Goal: Check status: Check status

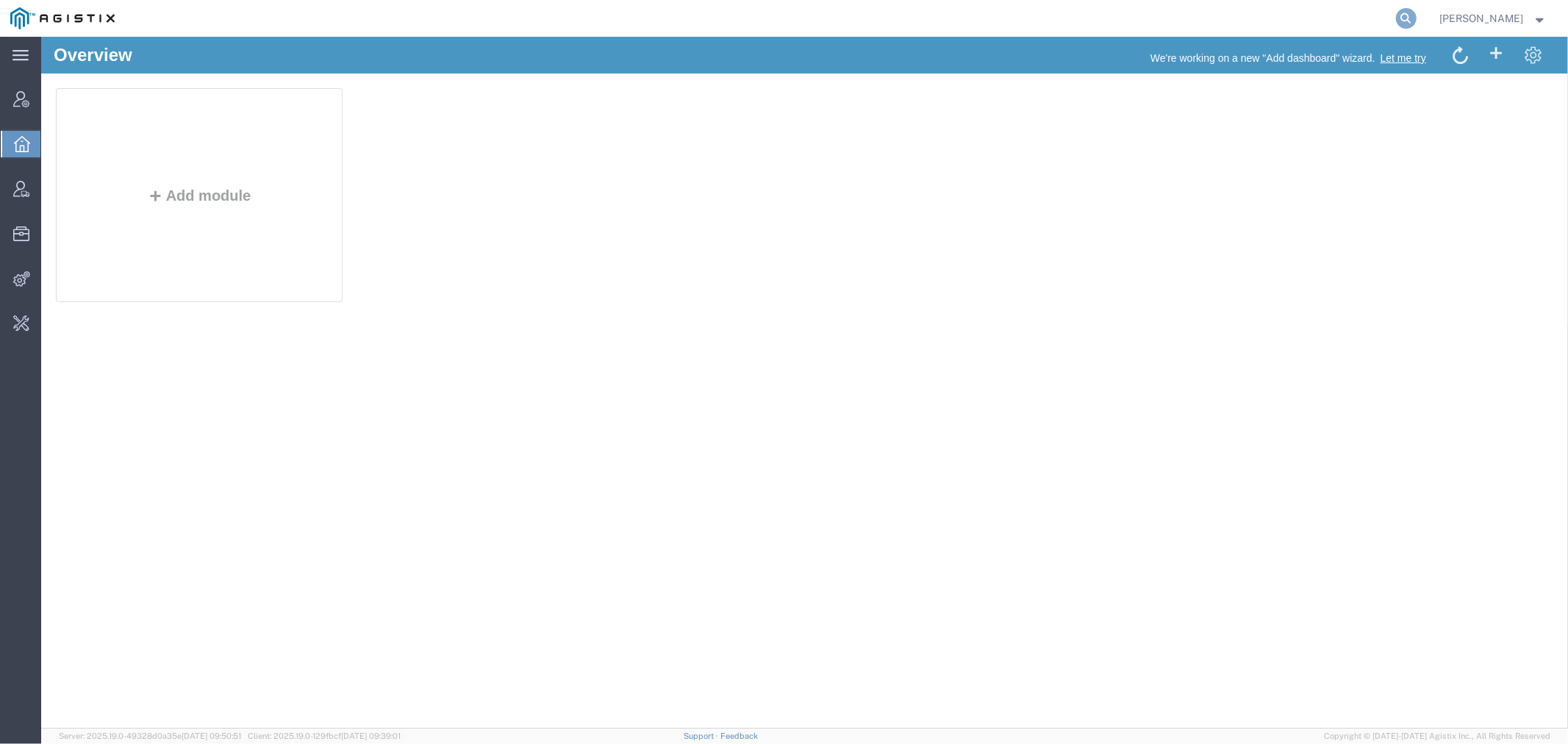
click at [1417, 26] on icon at bounding box center [1406, 18] width 21 height 21
type input "pg&e"
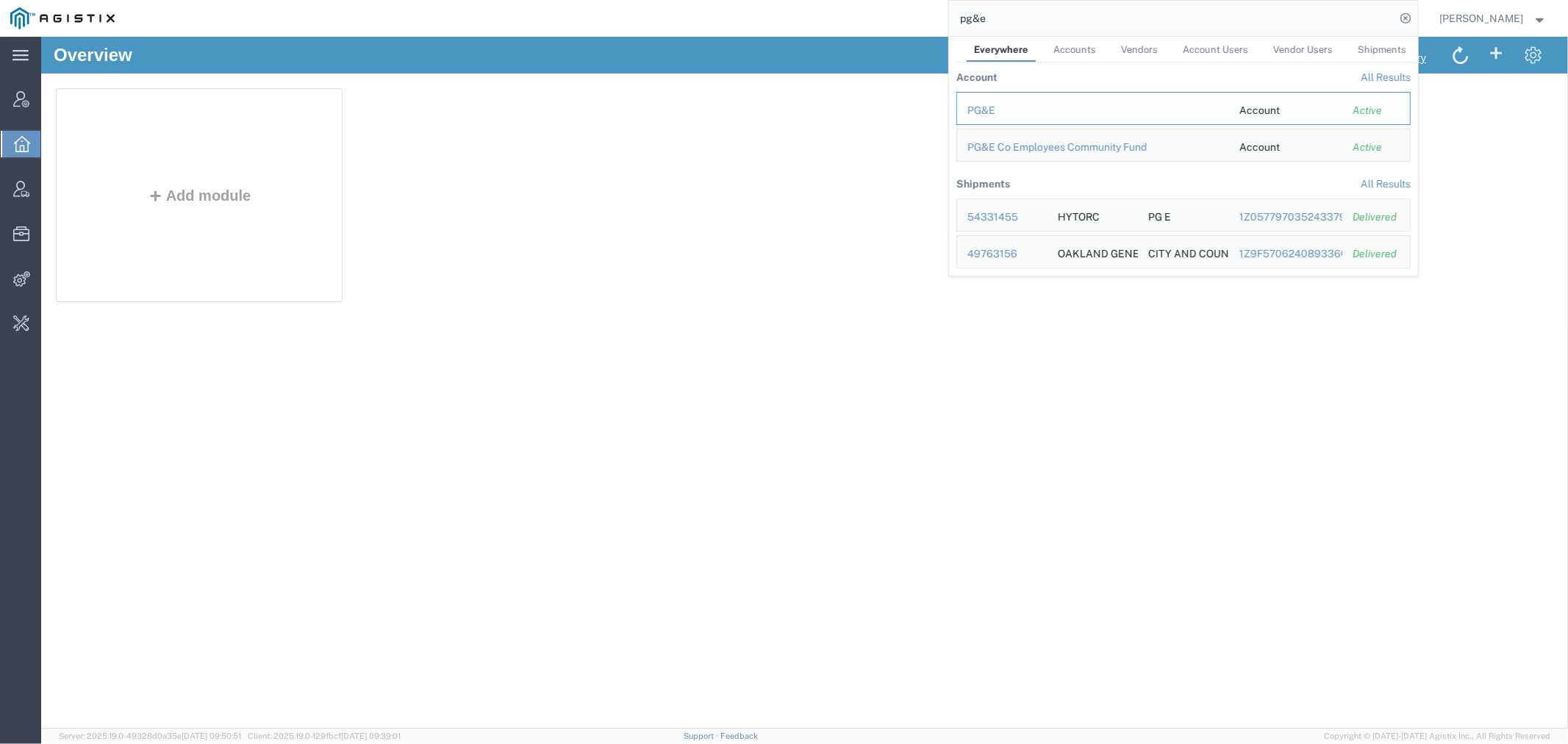
click at [1008, 102] on td "PG&E" at bounding box center [1093, 109] width 272 height 33
click at [1003, 109] on div "PG&E" at bounding box center [1093, 111] width 252 height 16
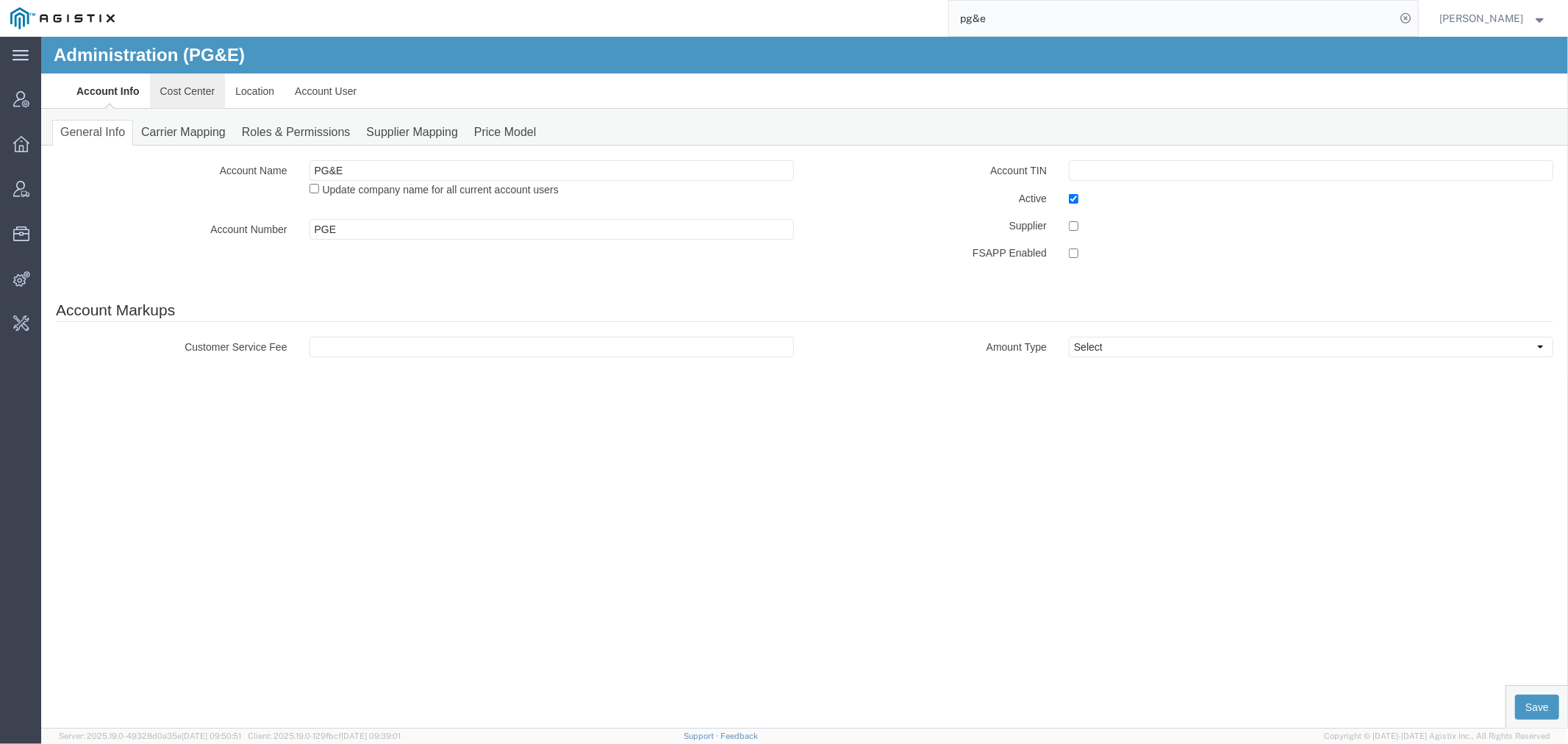
click at [195, 83] on link "Cost Center" at bounding box center [186, 90] width 75 height 35
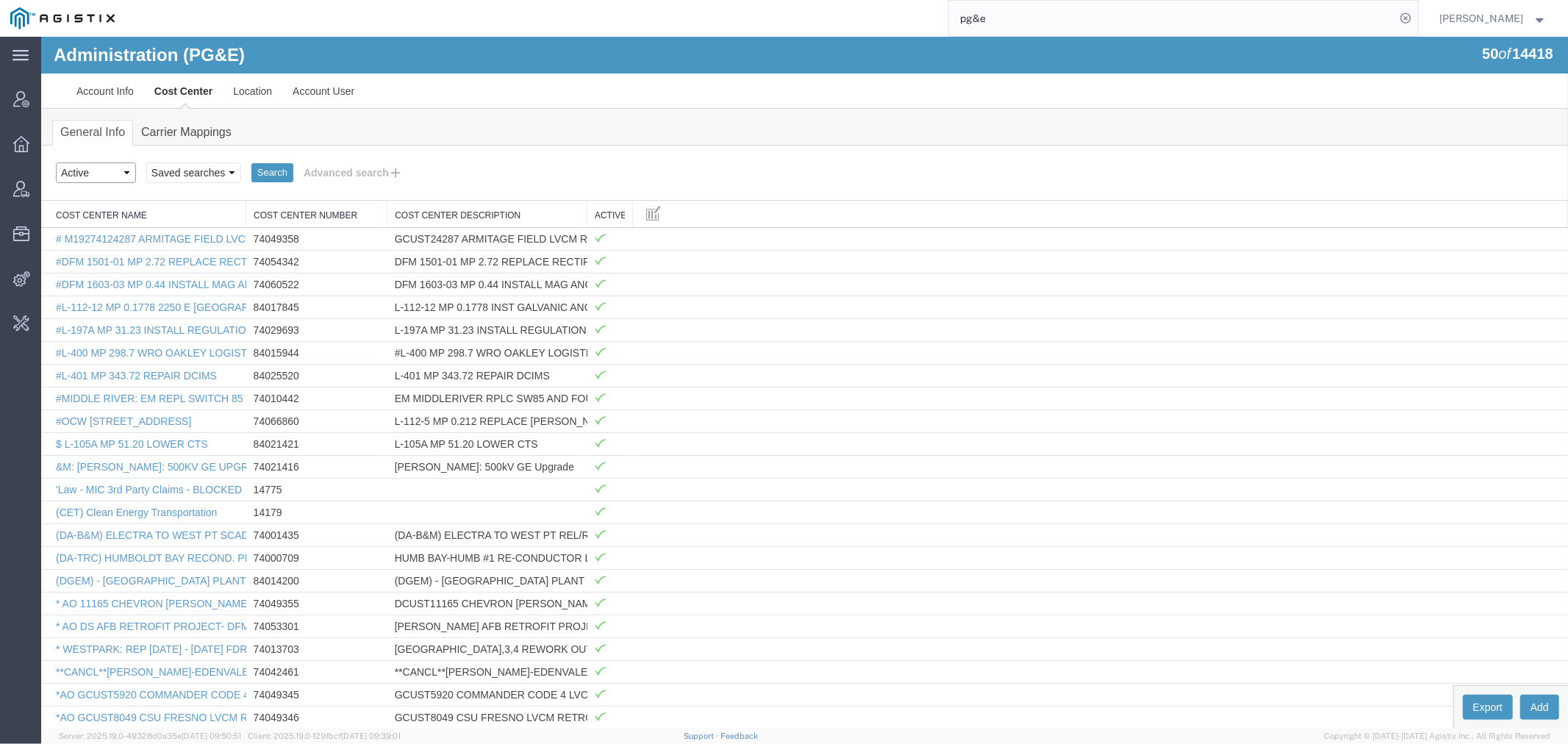
drag, startPoint x: 63, startPoint y: 179, endPoint x: 81, endPoint y: 181, distance: 18.1
click at [63, 179] on select "Select status Active All Inactive" at bounding box center [95, 172] width 80 height 21
select select "ALL"
click at [55, 162] on select "Select status Active All Inactive" at bounding box center [95, 172] width 80 height 21
click at [322, 167] on button "Advanced search" at bounding box center [353, 173] width 120 height 25
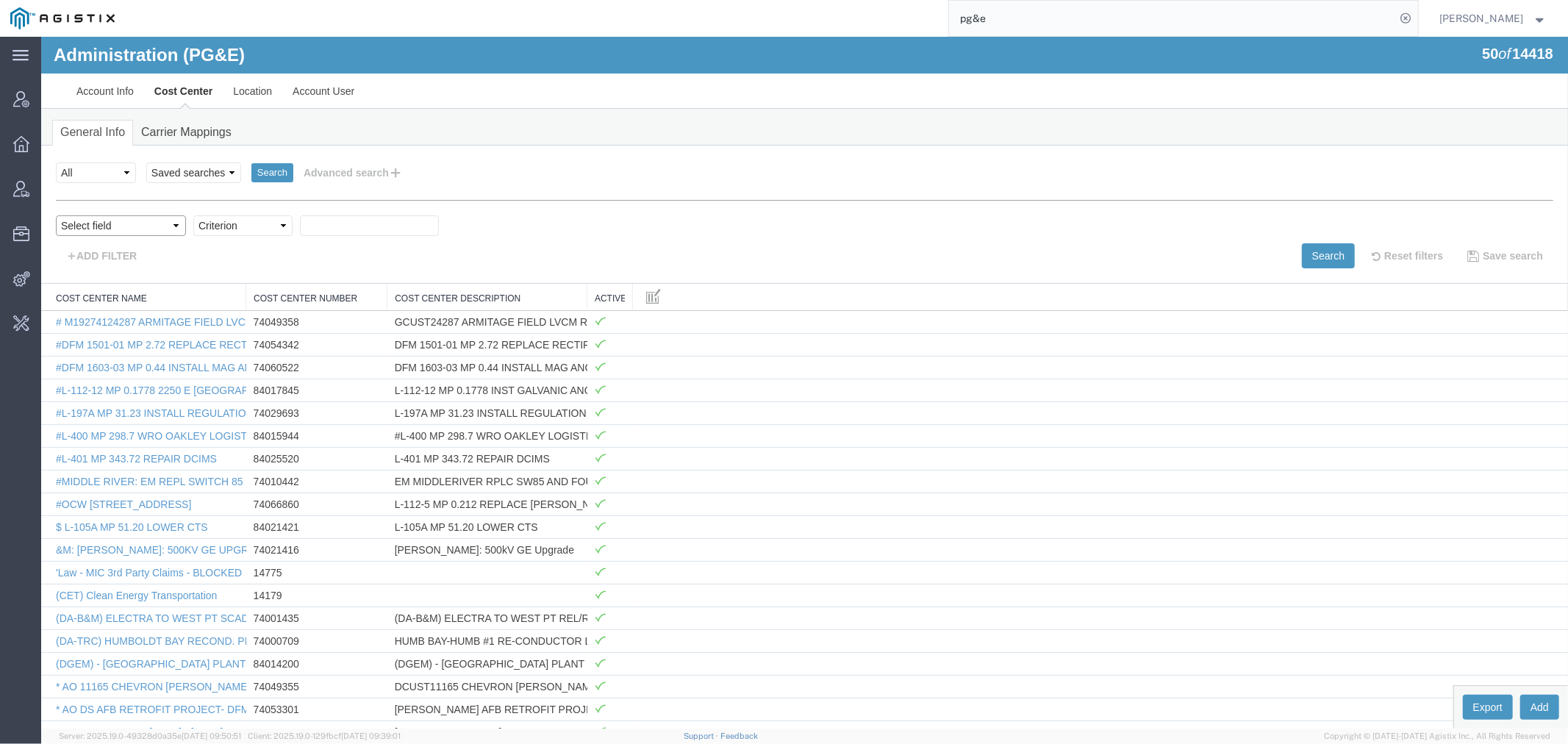
drag, startPoint x: 107, startPoint y: 225, endPoint x: 146, endPoint y: 234, distance: 40.0
click at [107, 225] on select "Select field Cost Center Description Cost Center Name Cost Center Number" at bounding box center [120, 224] width 130 height 21
select select "costCenterNum"
click at [55, 215] on select "Select field Cost Center Description Cost Center Name Cost Center Number" at bounding box center [120, 224] width 130 height 21
click at [211, 225] on select "Criterion contains does not contain is is blank is not blank starts with" at bounding box center [242, 224] width 99 height 21
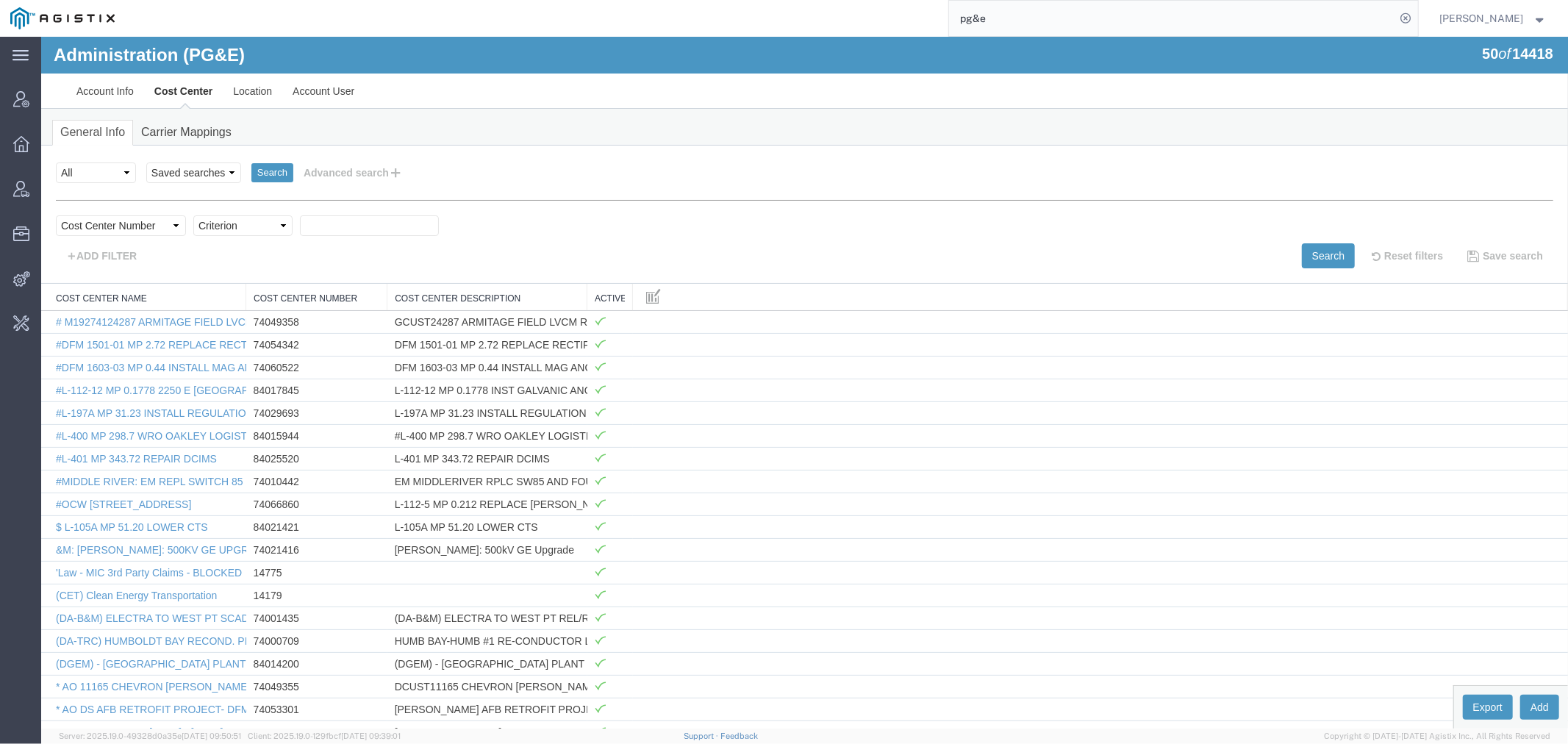
select select "contains"
click at [193, 215] on select "Criterion contains does not contain is is blank is not blank starts with" at bounding box center [242, 224] width 99 height 21
click at [296, 223] on div "Select field Cost Center Description Cost Center Name Cost Center Number Criter…" at bounding box center [804, 228] width 1497 height 28
click at [397, 222] on input "text" at bounding box center [368, 224] width 139 height 21
paste input "74068860"
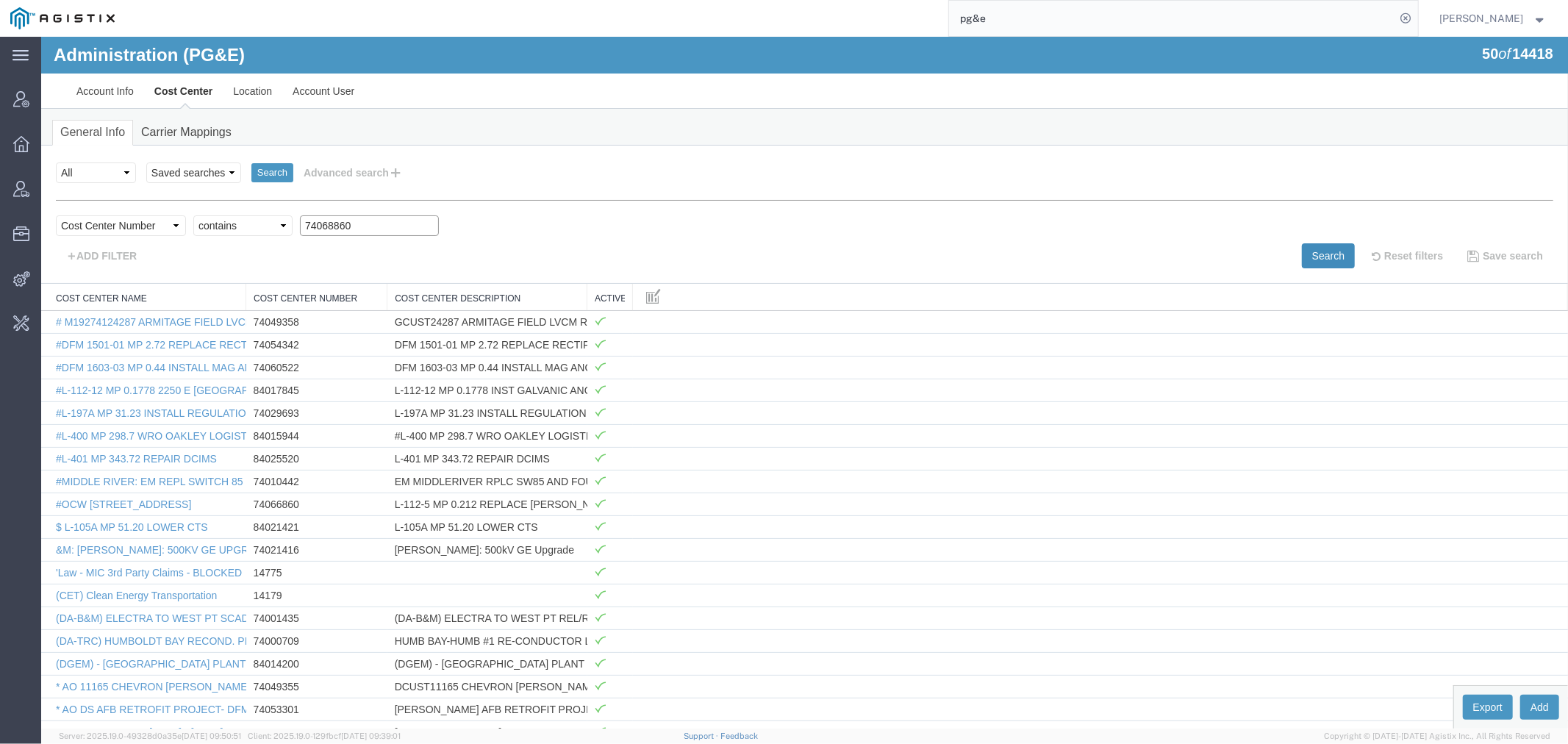
type input "74068860"
click at [1332, 253] on button "Search" at bounding box center [1328, 256] width 53 height 25
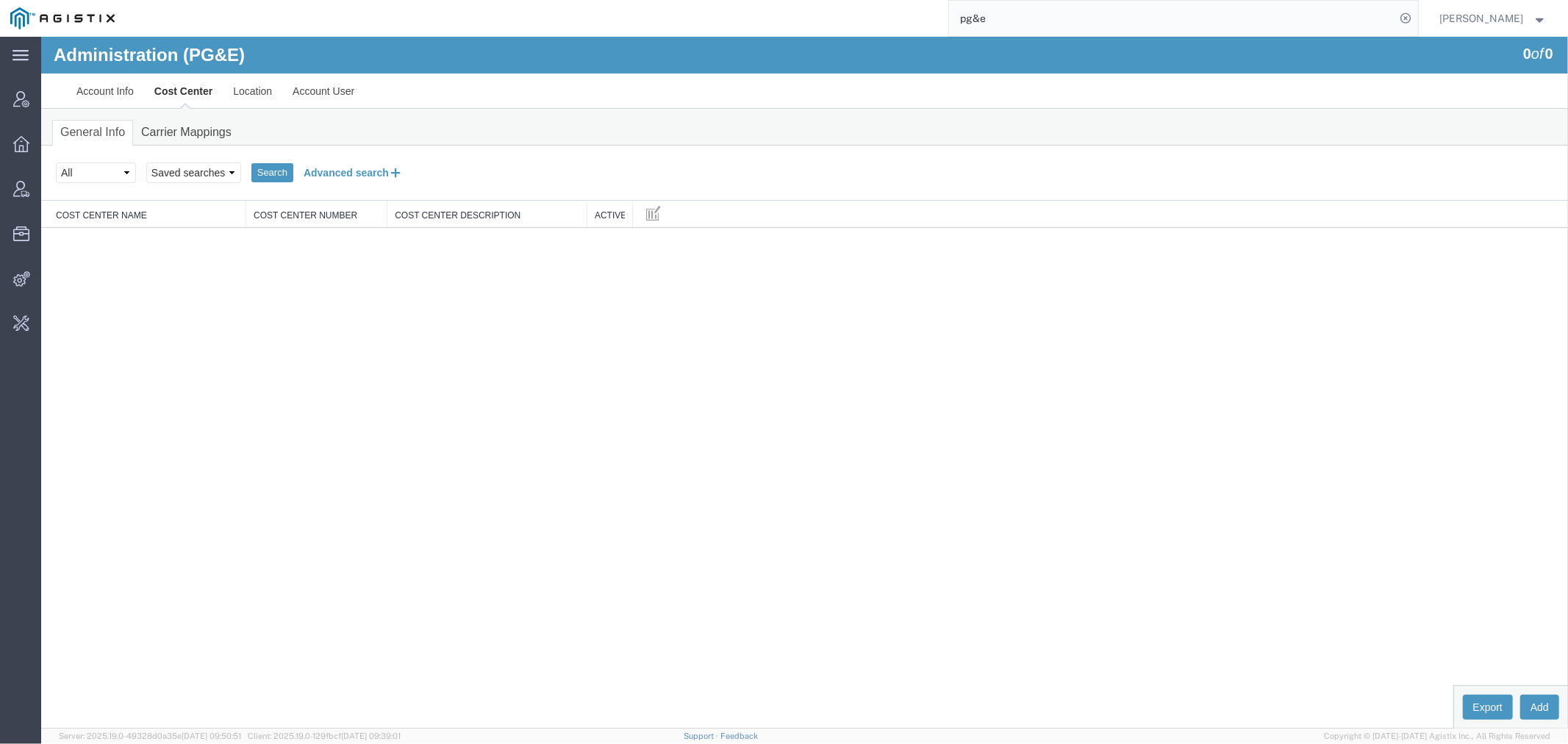
click at [342, 166] on button "Advanced search" at bounding box center [353, 173] width 120 height 25
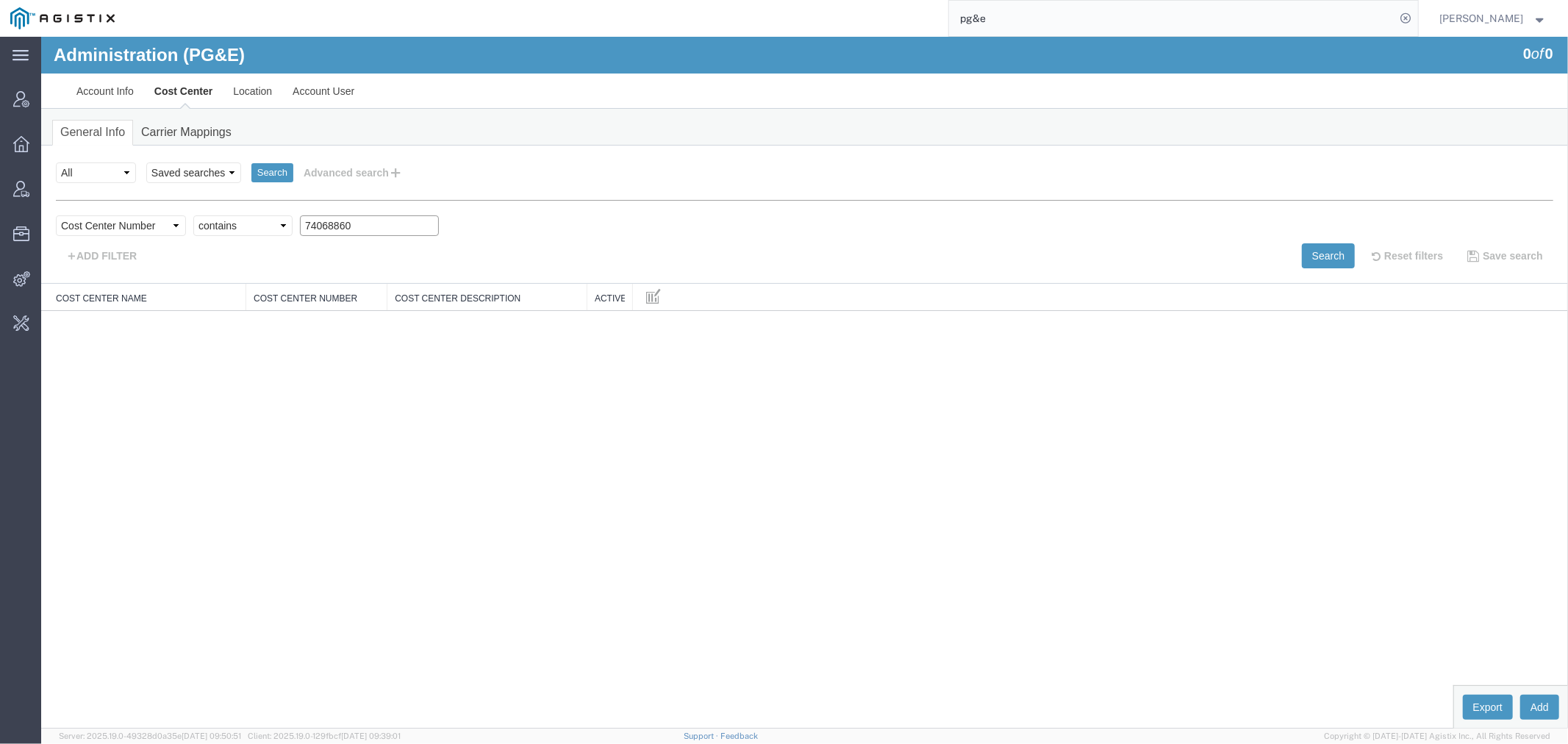
drag, startPoint x: 365, startPoint y: 228, endPoint x: 223, endPoint y: 228, distance: 142.0
click at [223, 228] on div "Select field Cost Center Description Cost Center Name Cost Center Number Criter…" at bounding box center [804, 228] width 1497 height 28
click at [216, 223] on select "Criterion contains does not contain is is blank is not blank starts with" at bounding box center [242, 224] width 99 height 21
click at [111, 223] on select "Select field Cost Center Description Cost Center Name Cost Center Number" at bounding box center [120, 224] width 130 height 21
select select "costCenterName"
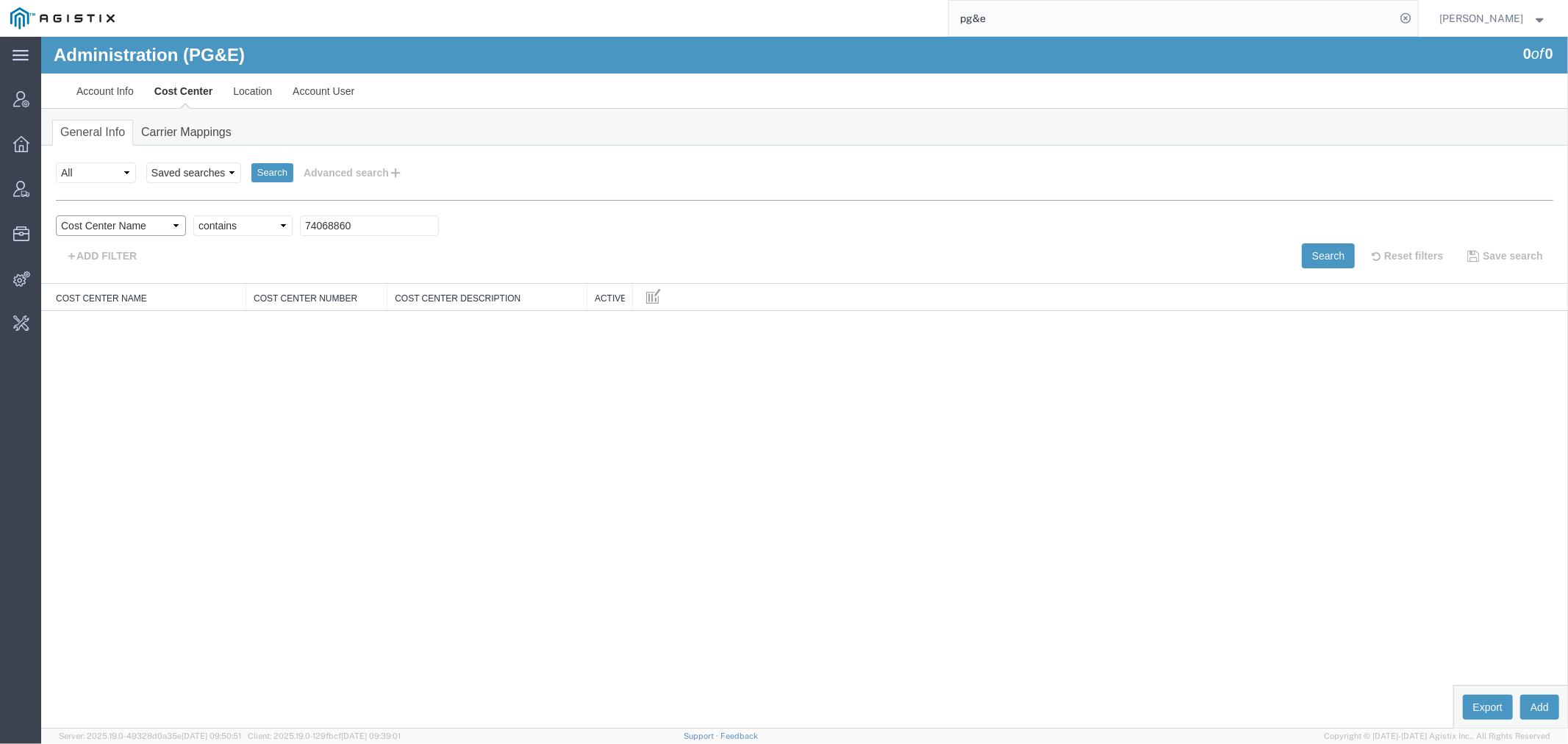
click at [55, 215] on select "Select field Cost Center Description Cost Center Name Cost Center Number" at bounding box center [120, 224] width 130 height 21
drag, startPoint x: 340, startPoint y: 224, endPoint x: 252, endPoint y: 225, distance: 88.0
click at [252, 225] on div "Select field Cost Center Description Cost Center Name Cost Center Number Criter…" at bounding box center [804, 228] width 1497 height 28
paste input "L-021H MP 6.33-6.49"
type input "L-021H MP 6.33-6.49"
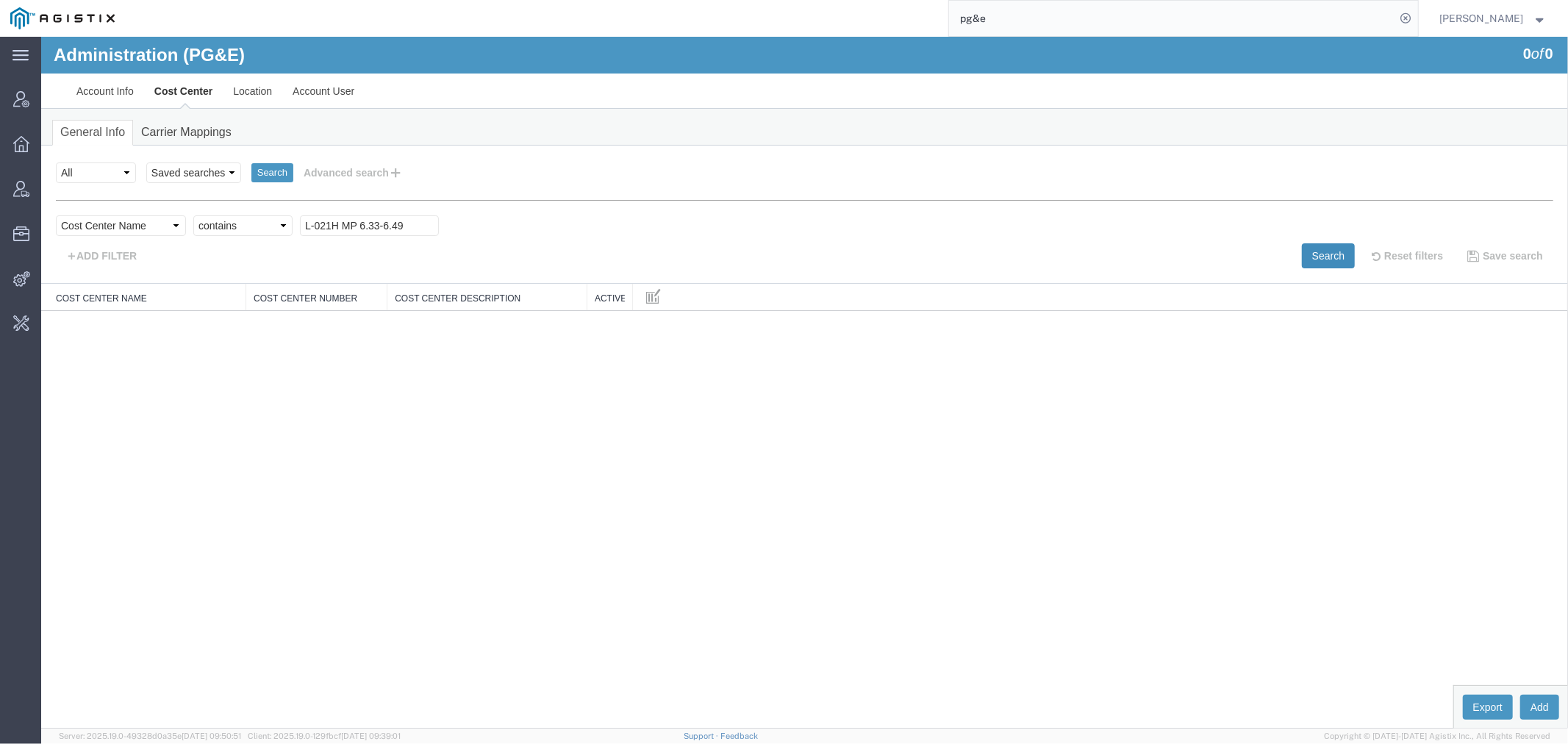
click at [1317, 255] on button "Search" at bounding box center [1328, 256] width 53 height 25
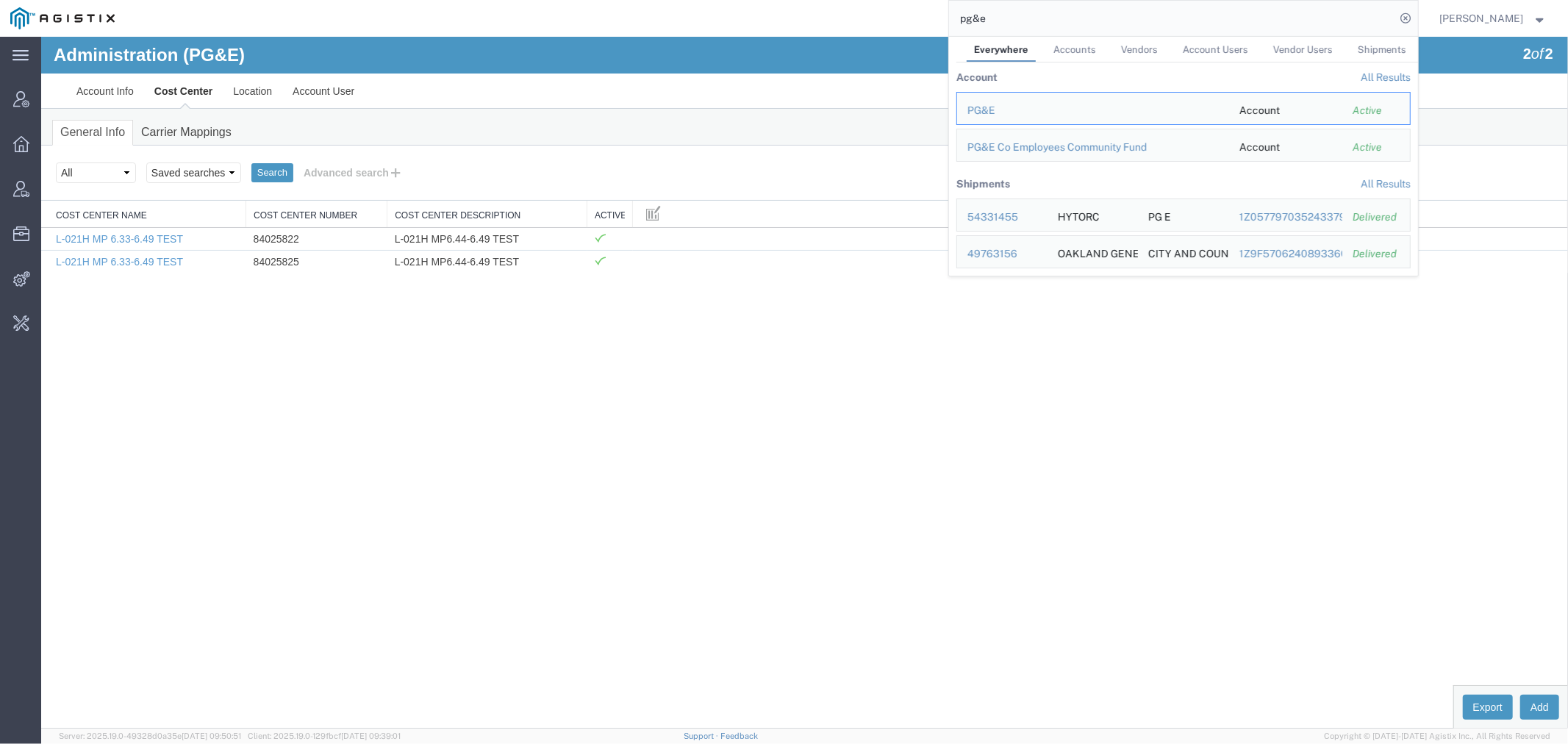
drag, startPoint x: 809, startPoint y: 70, endPoint x: 671, endPoint y: 45, distance: 140.2
paste input "56535532"
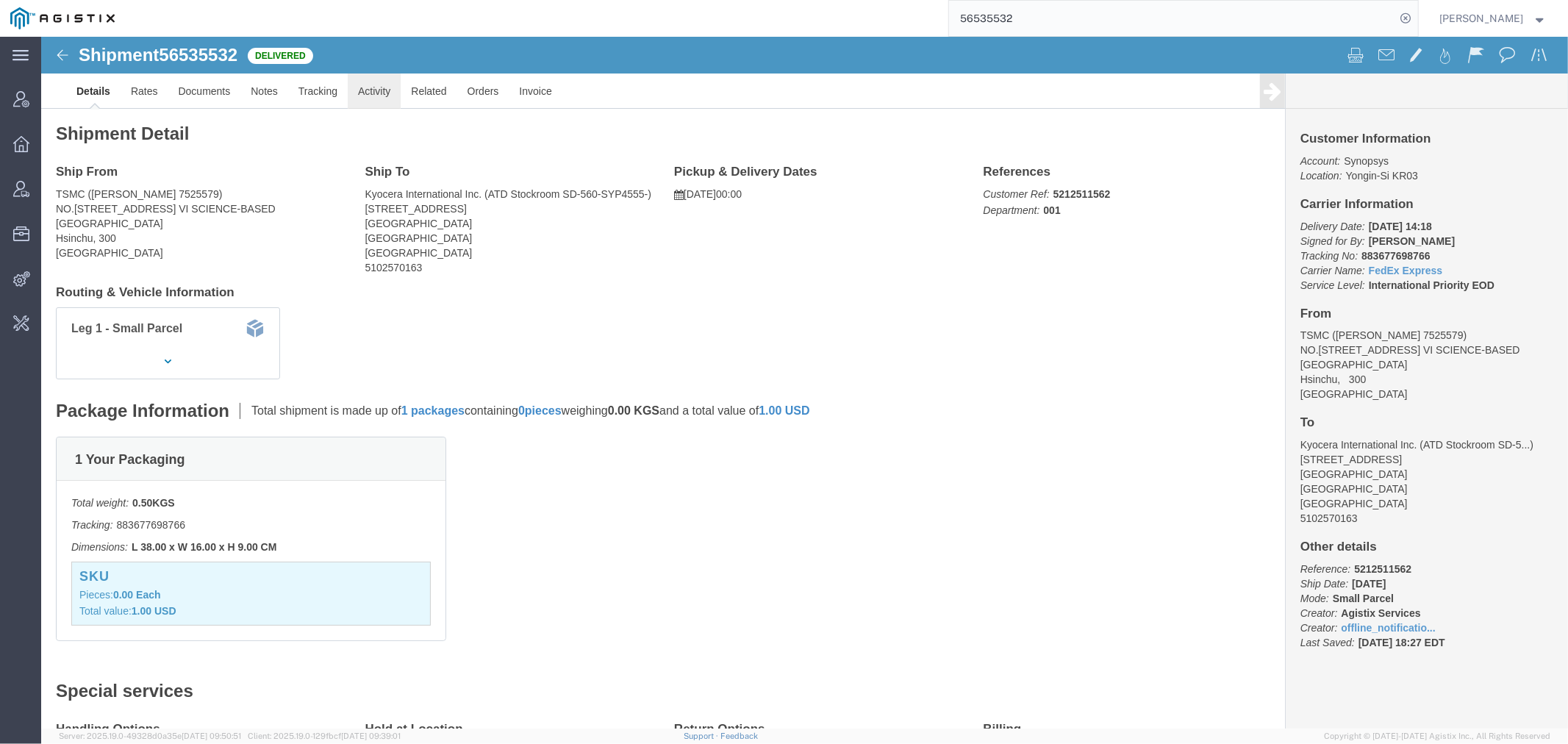
click link "Activity"
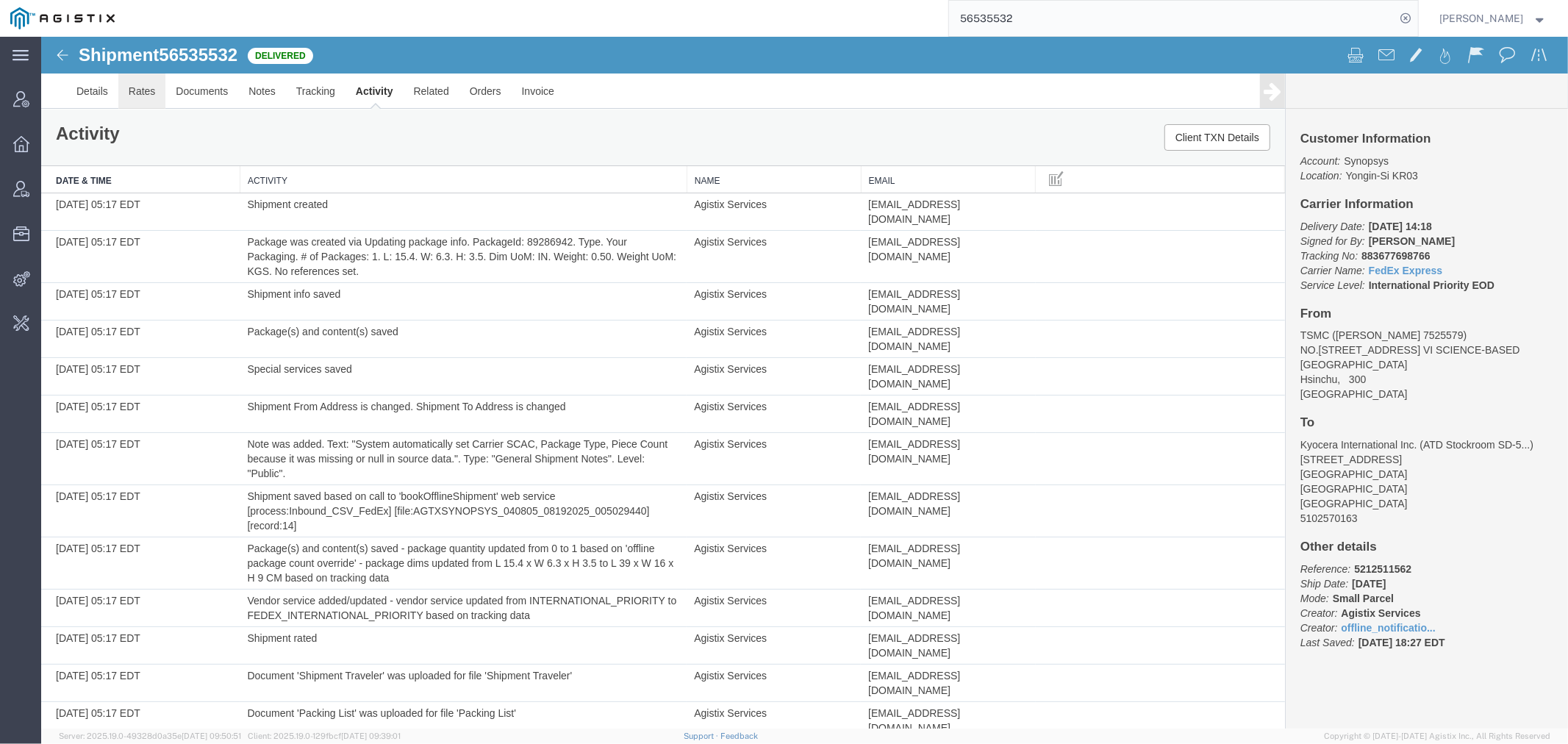
click at [147, 93] on link "Rates" at bounding box center [141, 90] width 48 height 35
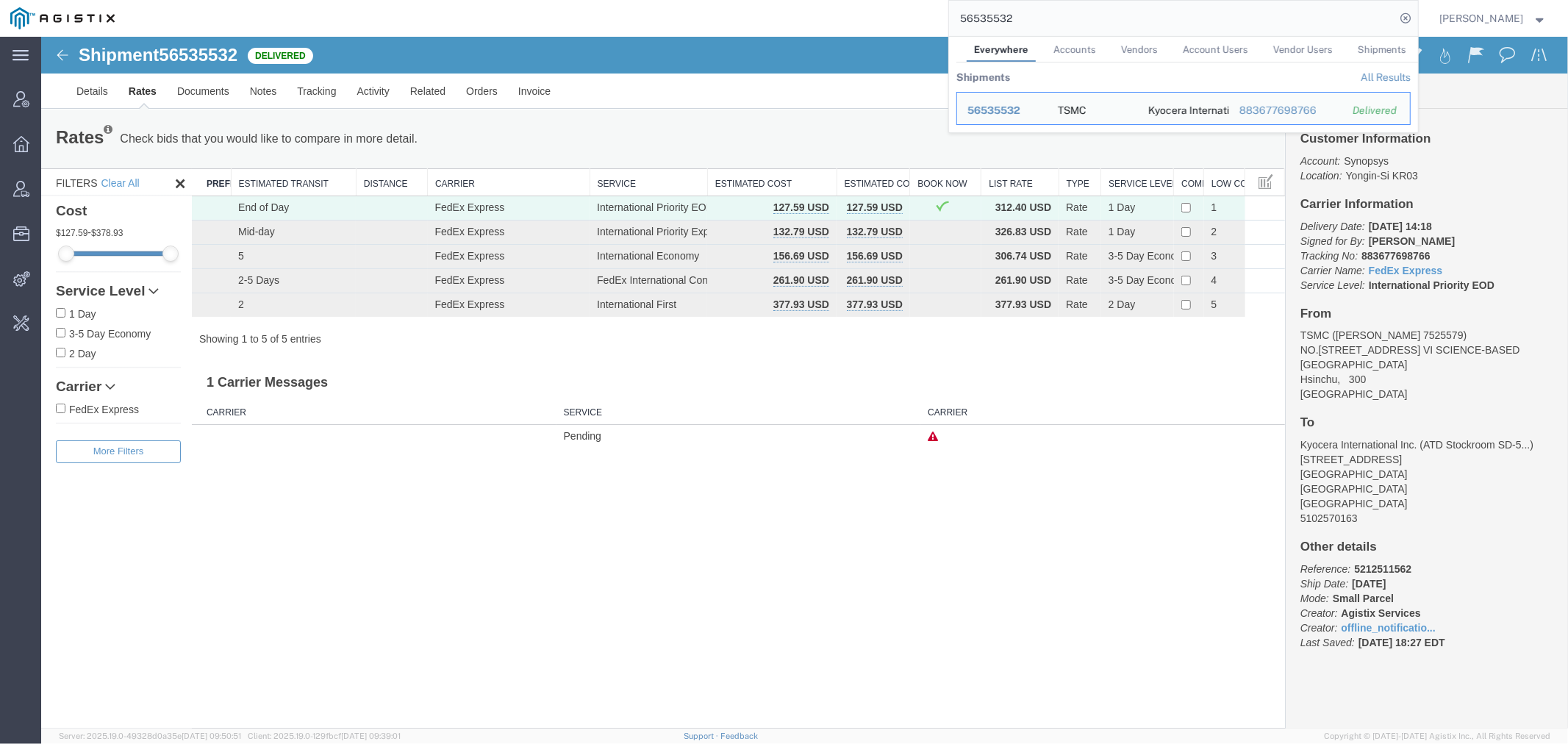
drag, startPoint x: 971, startPoint y: 19, endPoint x: 736, endPoint y: 34, distance: 235.5
click at [803, 19] on div "56535532 Everywhere Accounts Vendors Account Users Vendor Users Shipments Shipm…" at bounding box center [772, 19] width 1294 height 37
click at [1020, 106] on span "56777882" at bounding box center [994, 111] width 53 height 12
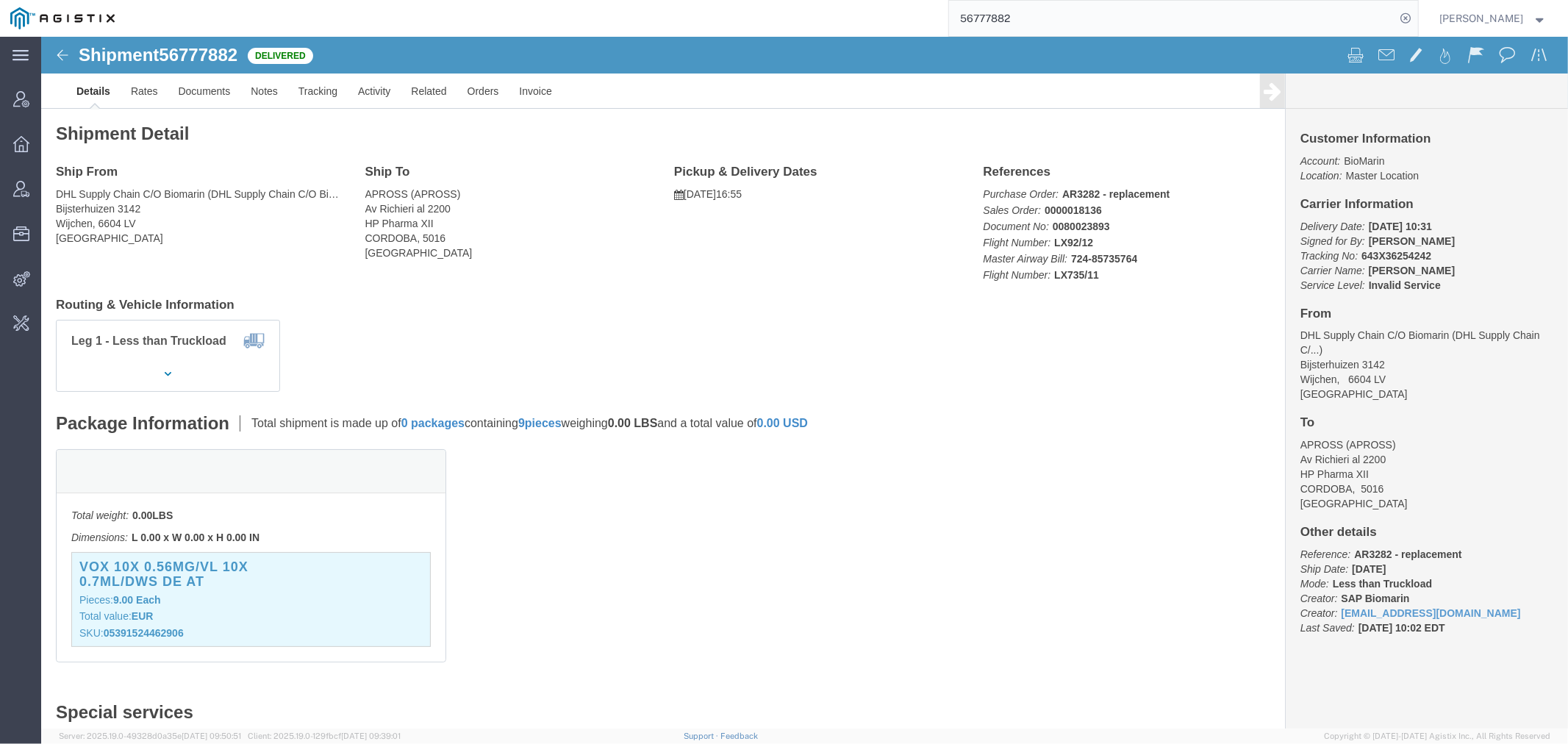
click p "Total value: EUR"
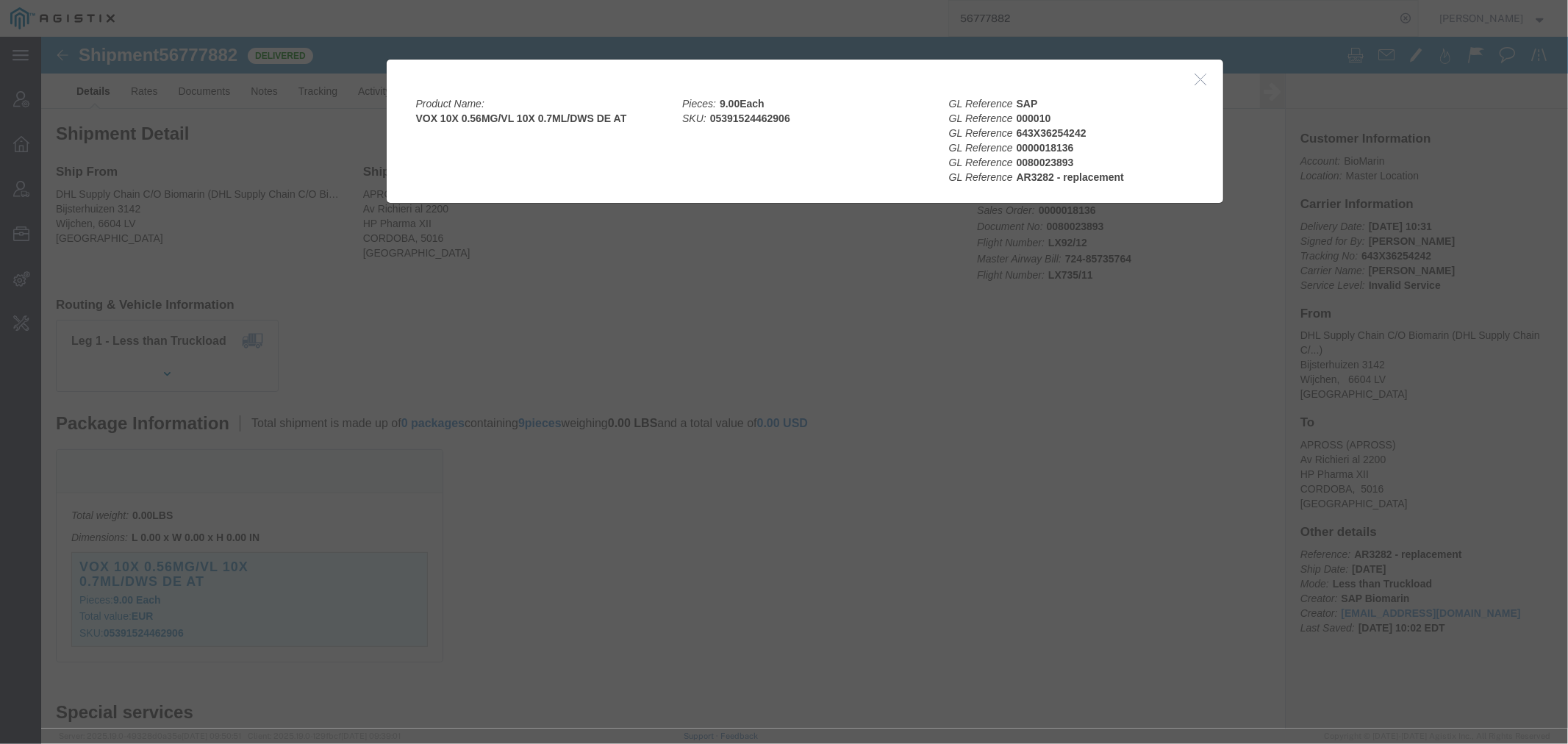
click button "button"
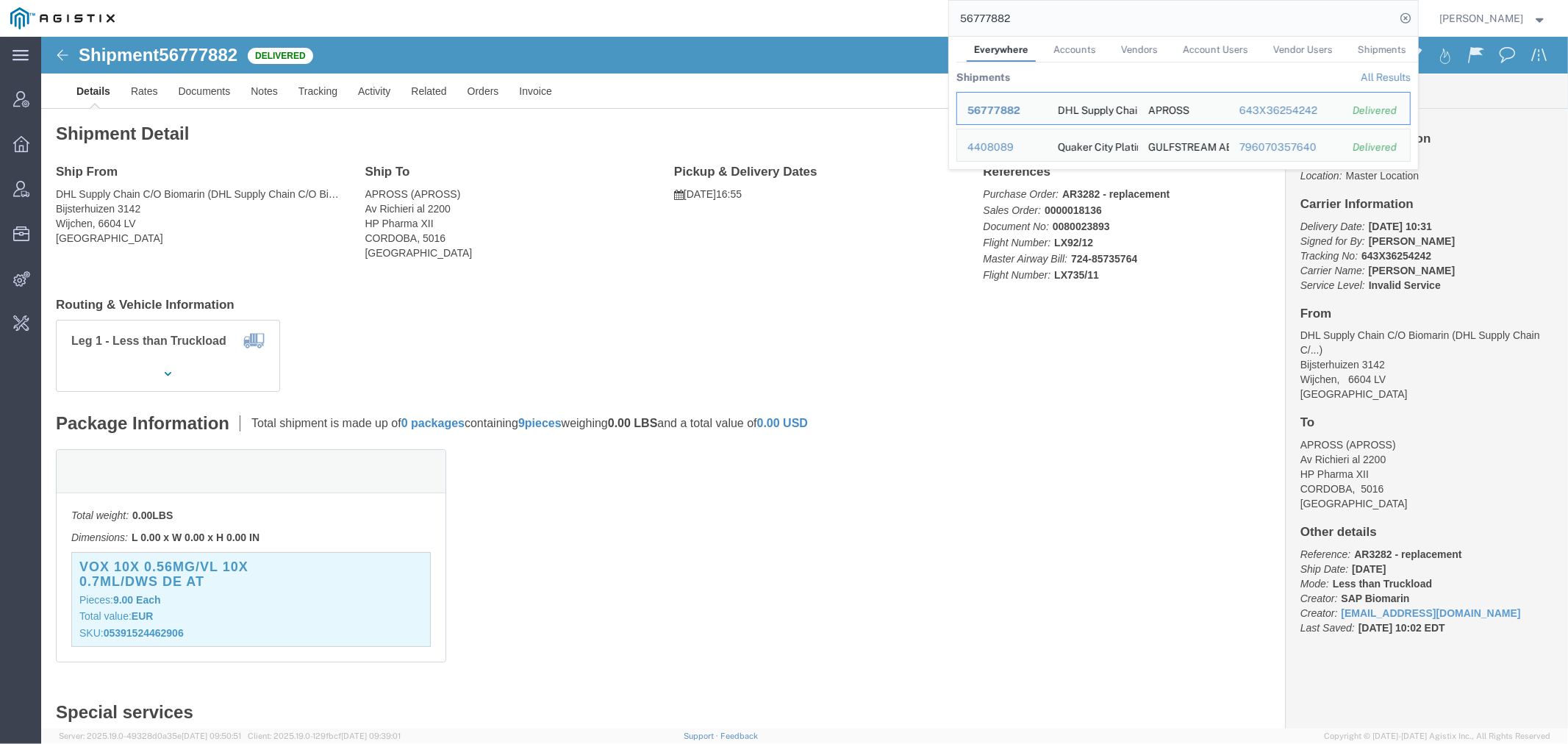
drag, startPoint x: 1052, startPoint y: 20, endPoint x: 568, endPoint y: 25, distance: 484.0
click at [568, 25] on div "56777882 Everywhere Accounts Vendors Account Users Vendor Users Shipments Shipm…" at bounding box center [772, 19] width 1294 height 37
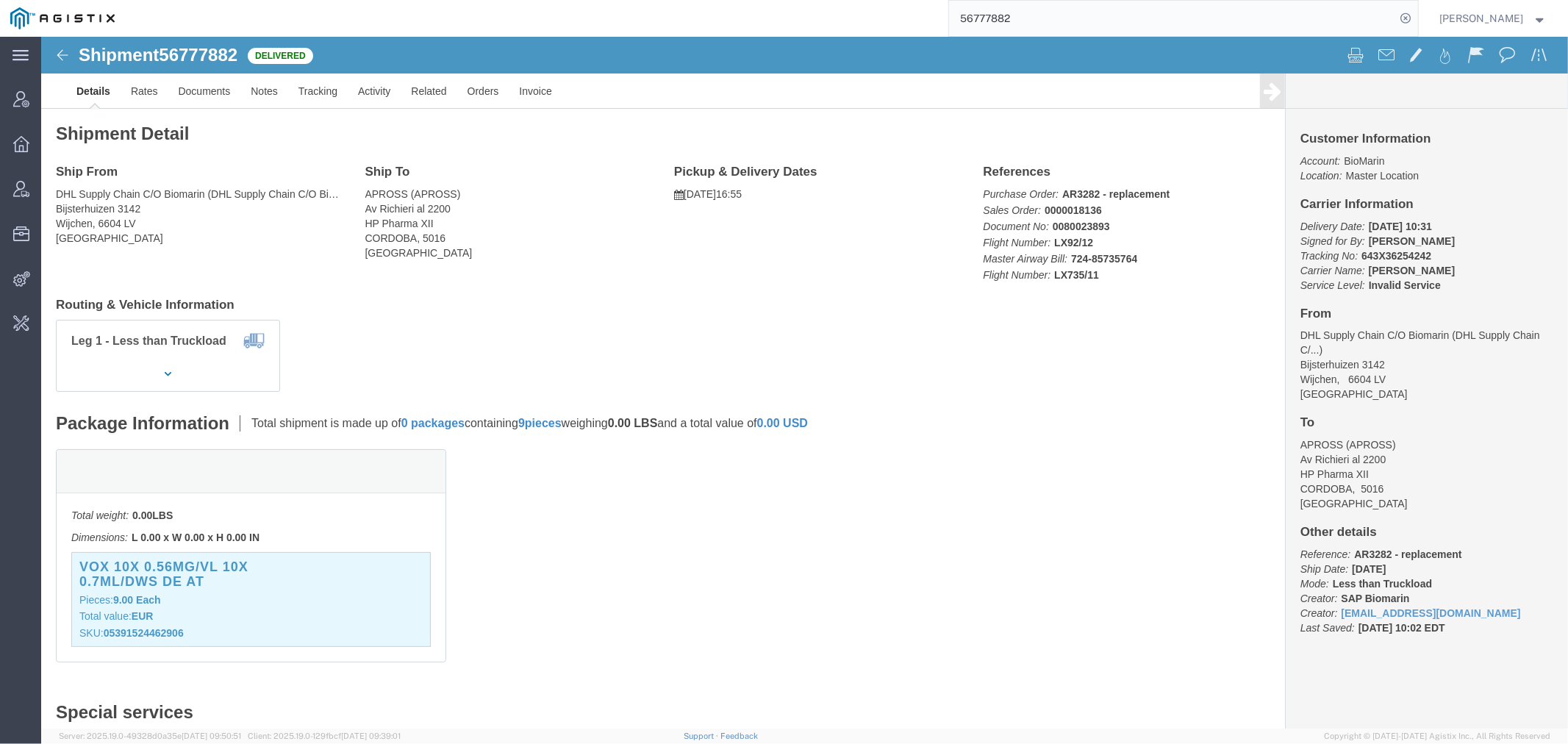
paste input "804690"
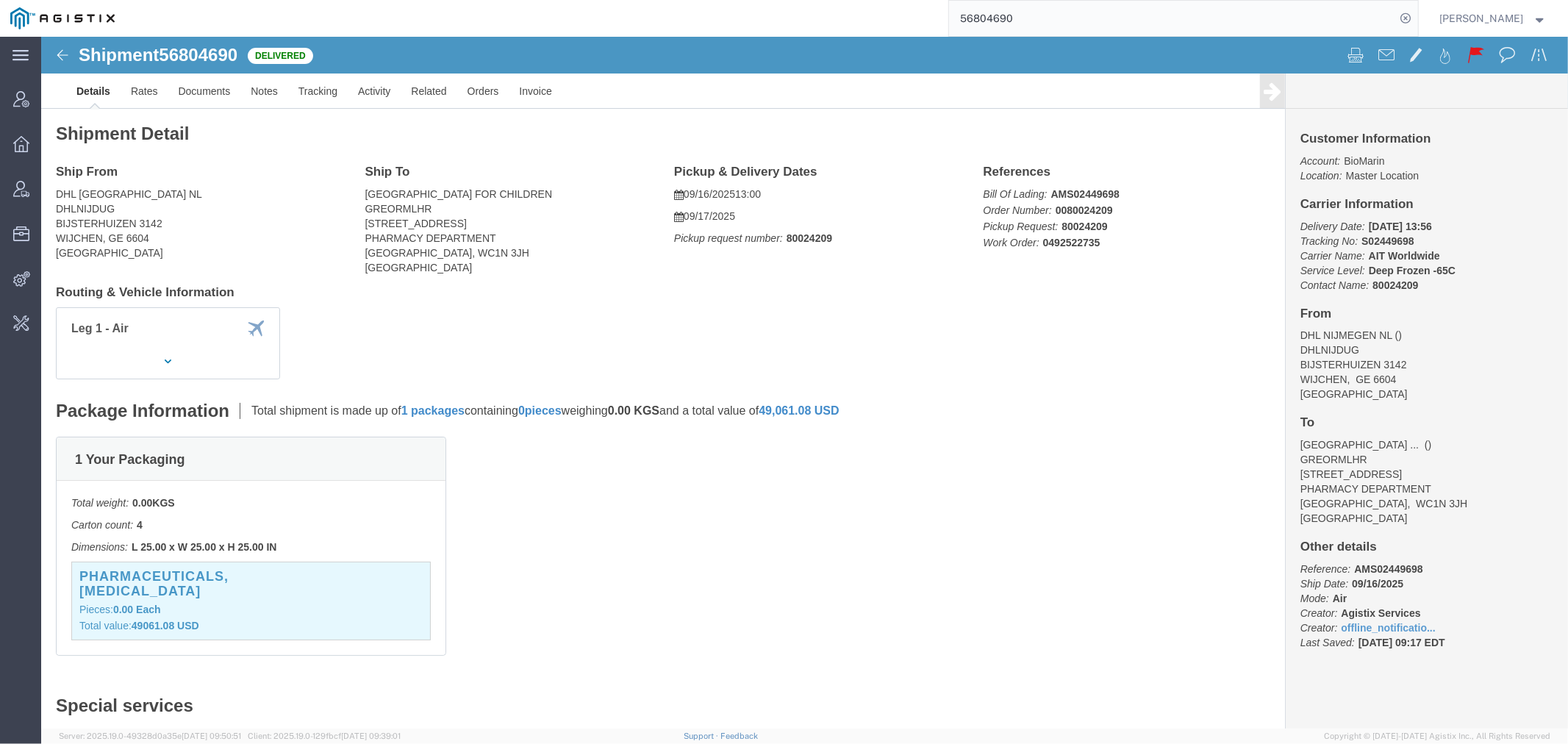
click p "Pieces: 0.00 Each"
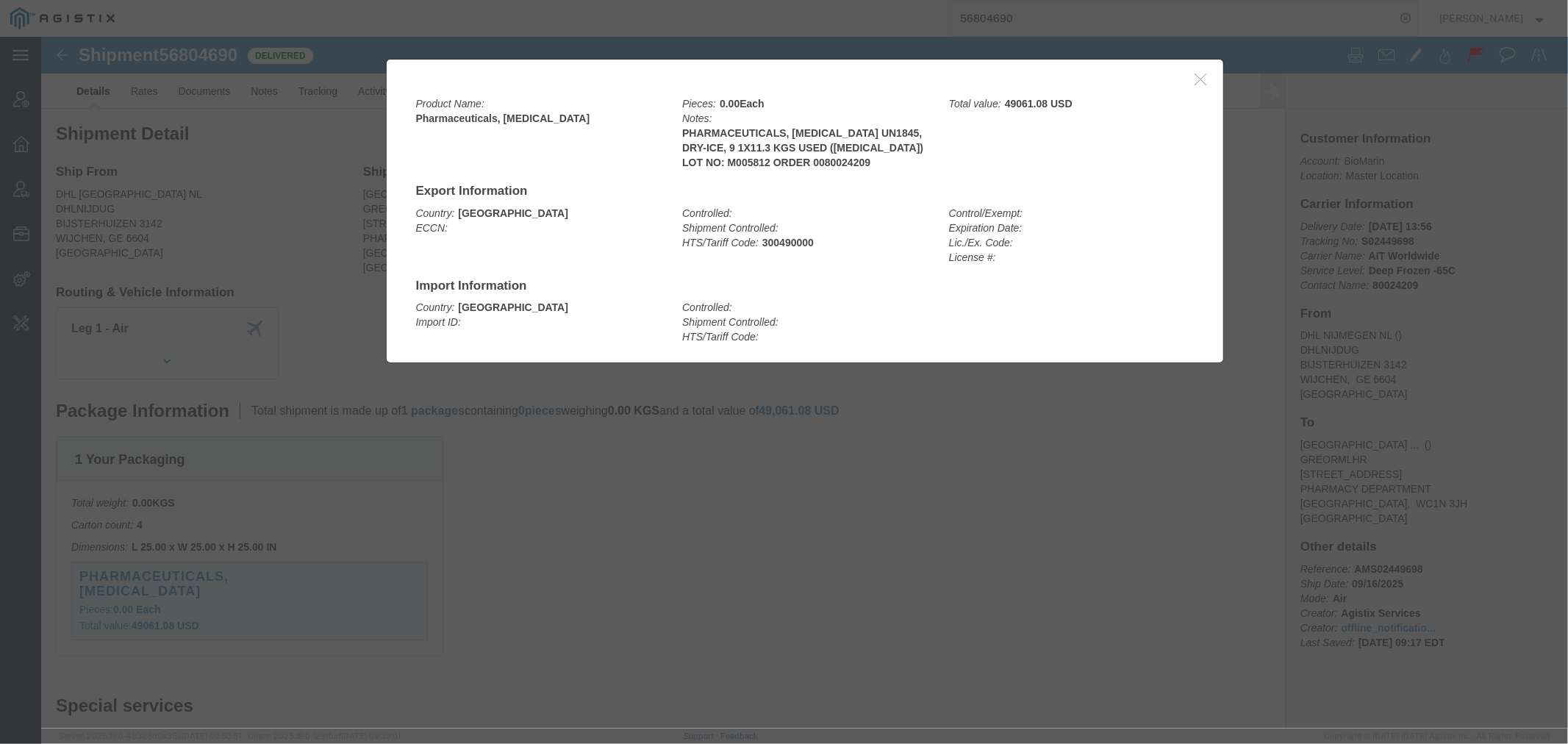
click icon "button"
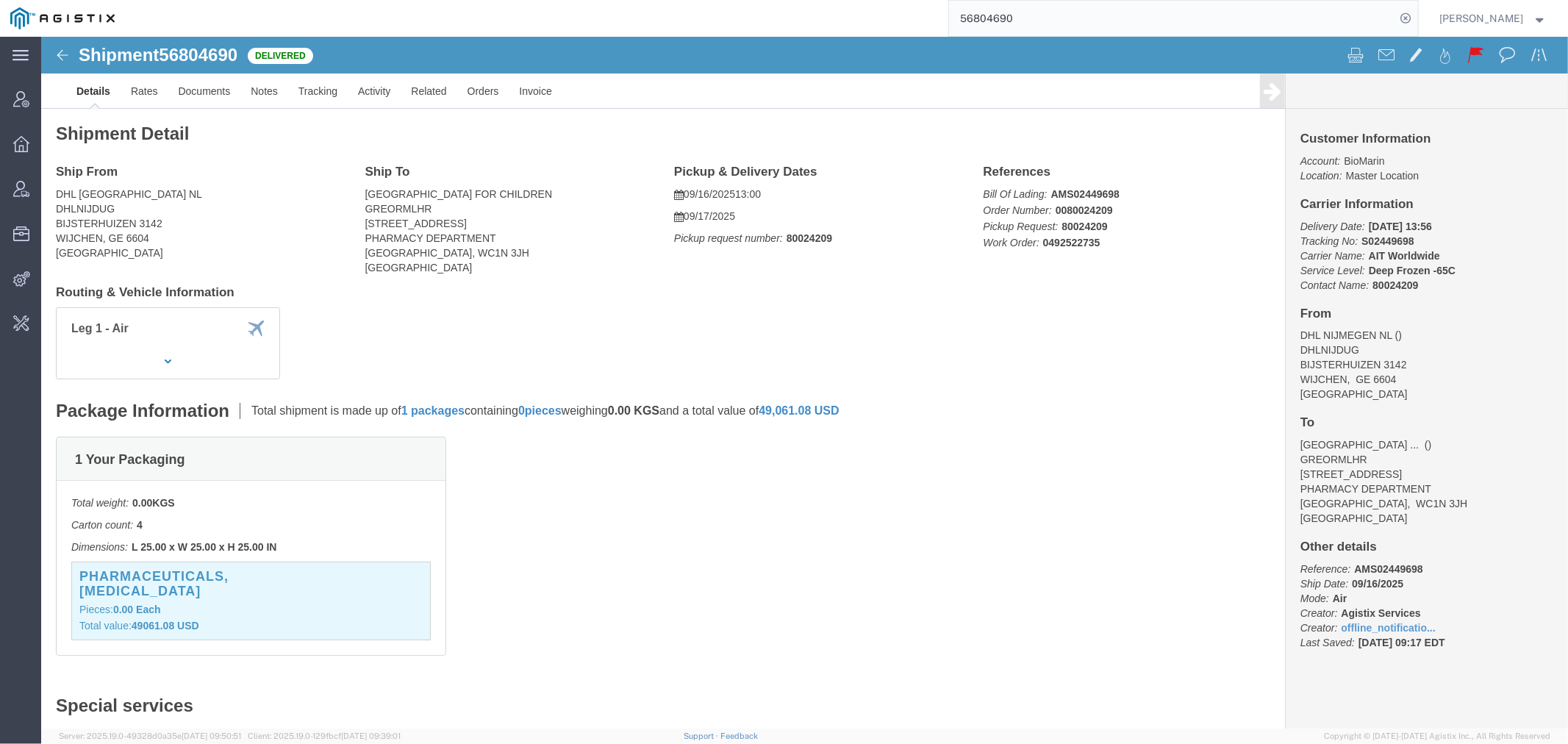
click at [1003, 20] on input "56804690" at bounding box center [1173, 19] width 447 height 35
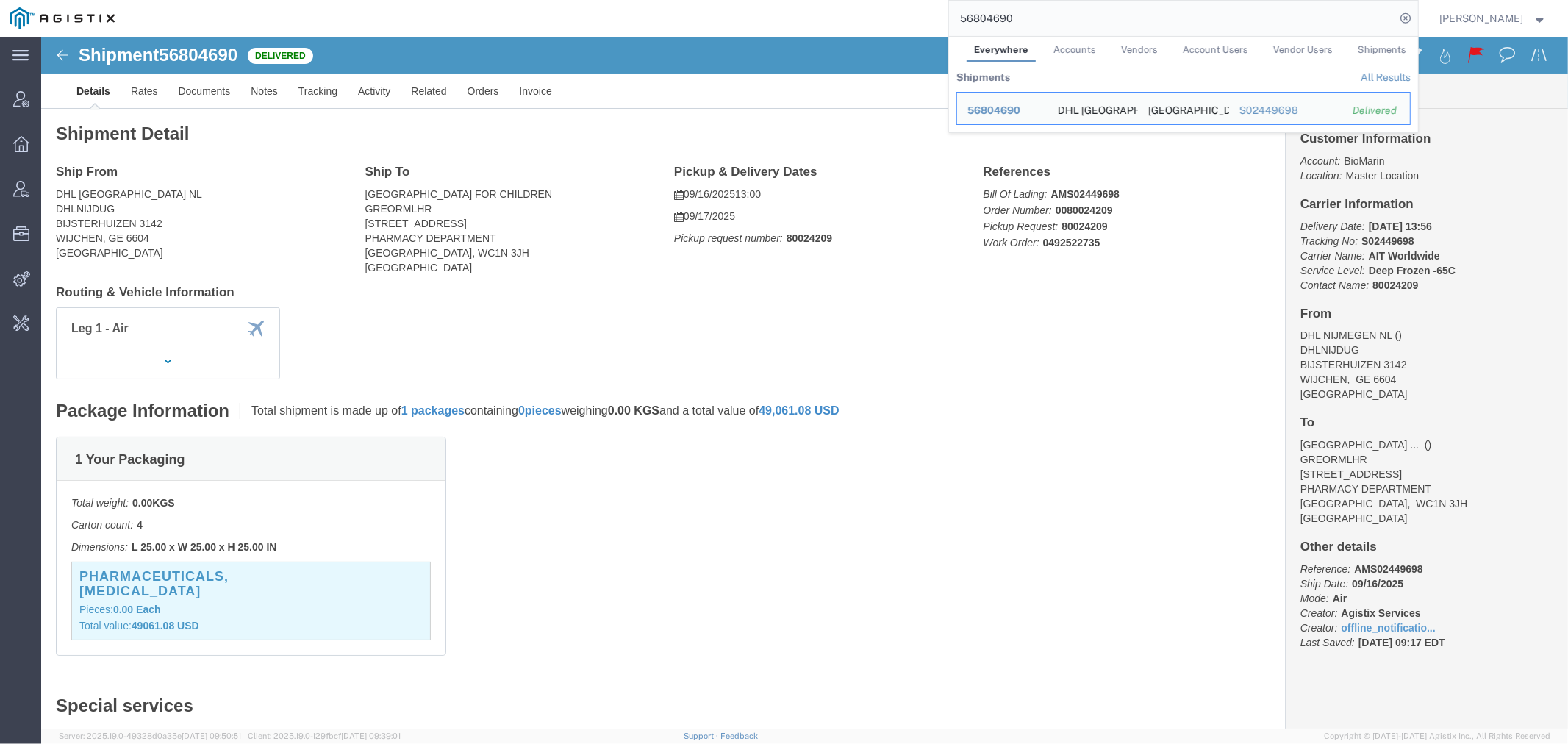
click at [1003, 20] on input "56804690" at bounding box center [1173, 19] width 447 height 35
paste input "48898"
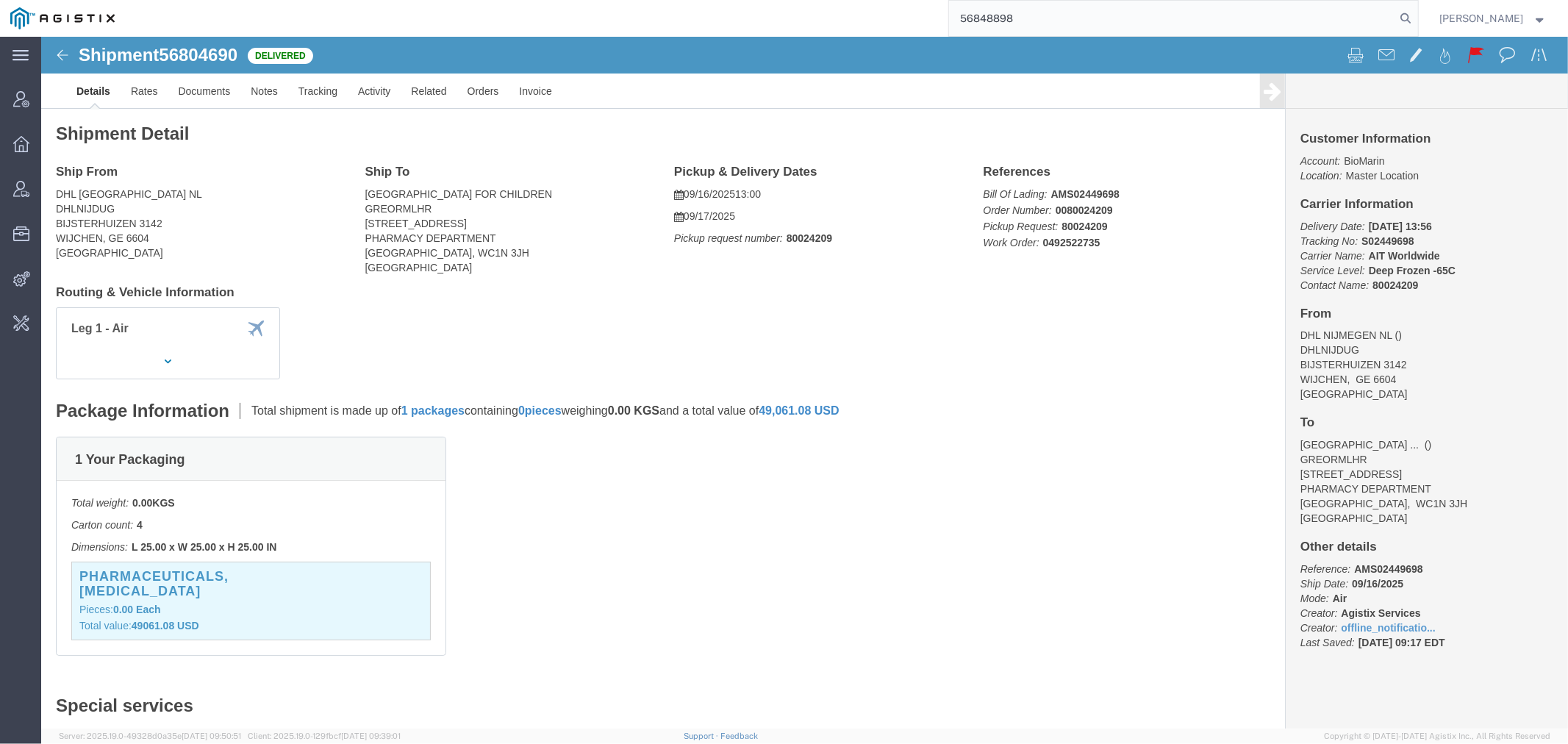
type input "56848898"
